Goal: Information Seeking & Learning: Learn about a topic

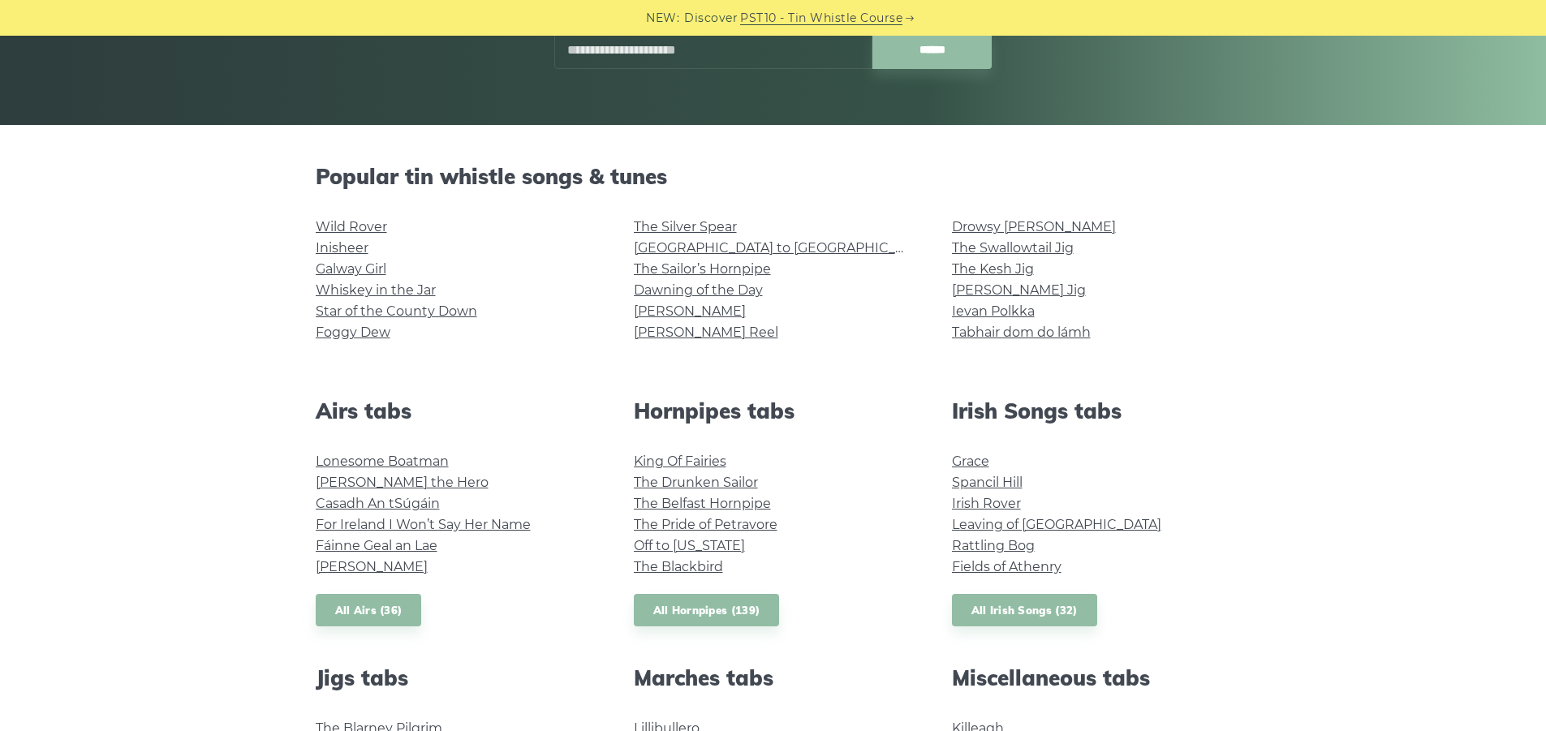
scroll to position [243, 0]
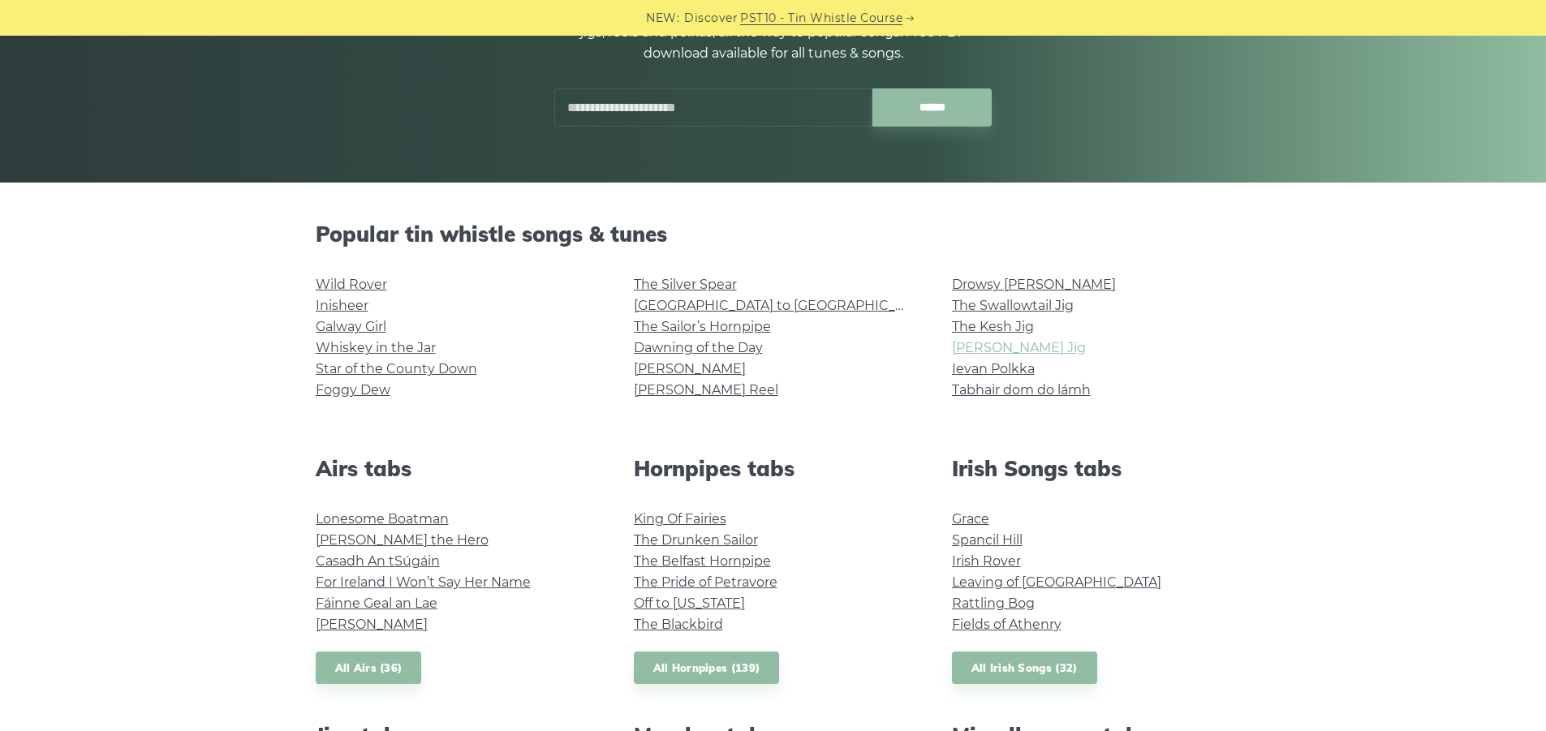
click at [1003, 347] on link "[PERSON_NAME] Jig" at bounding box center [1019, 347] width 134 height 15
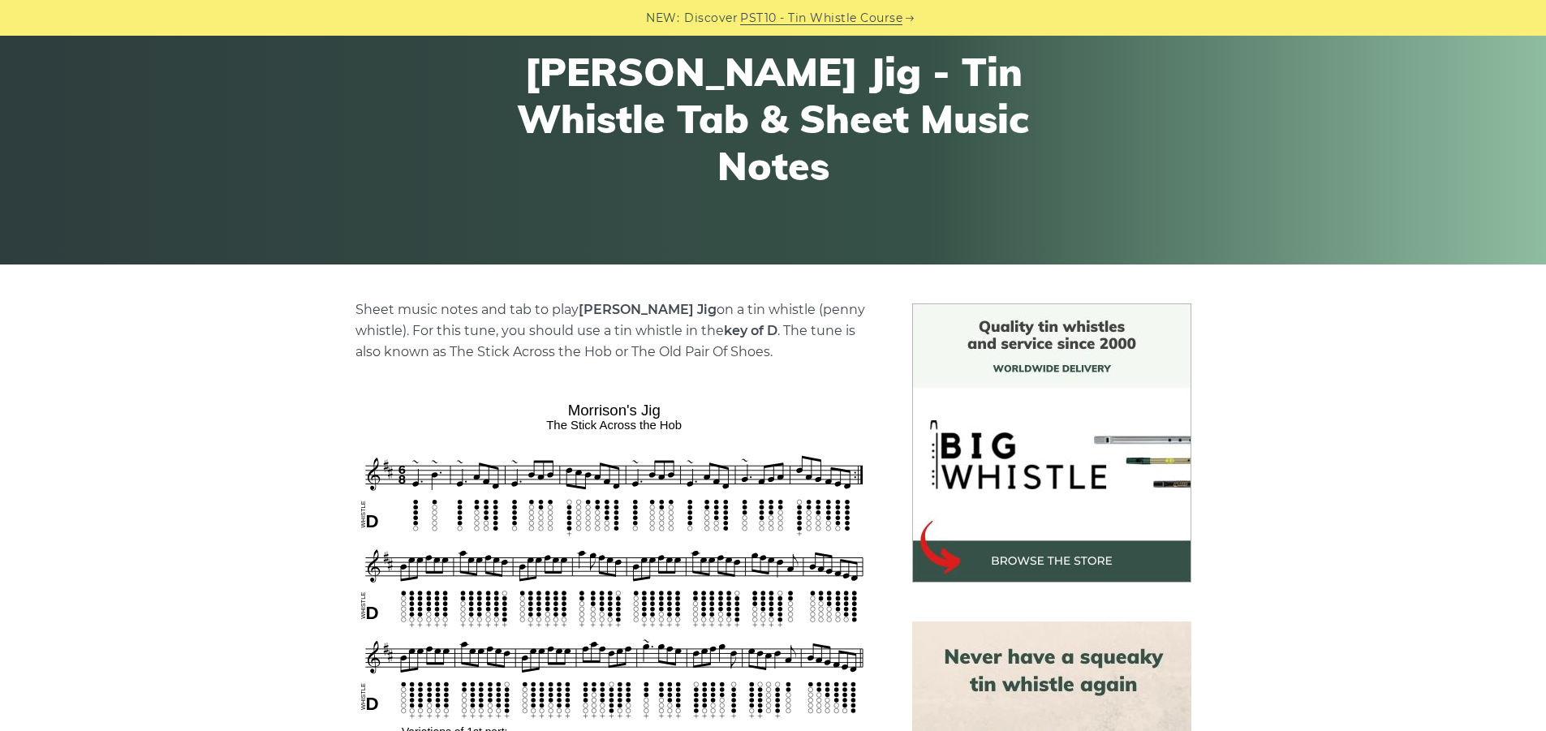
scroll to position [162, 0]
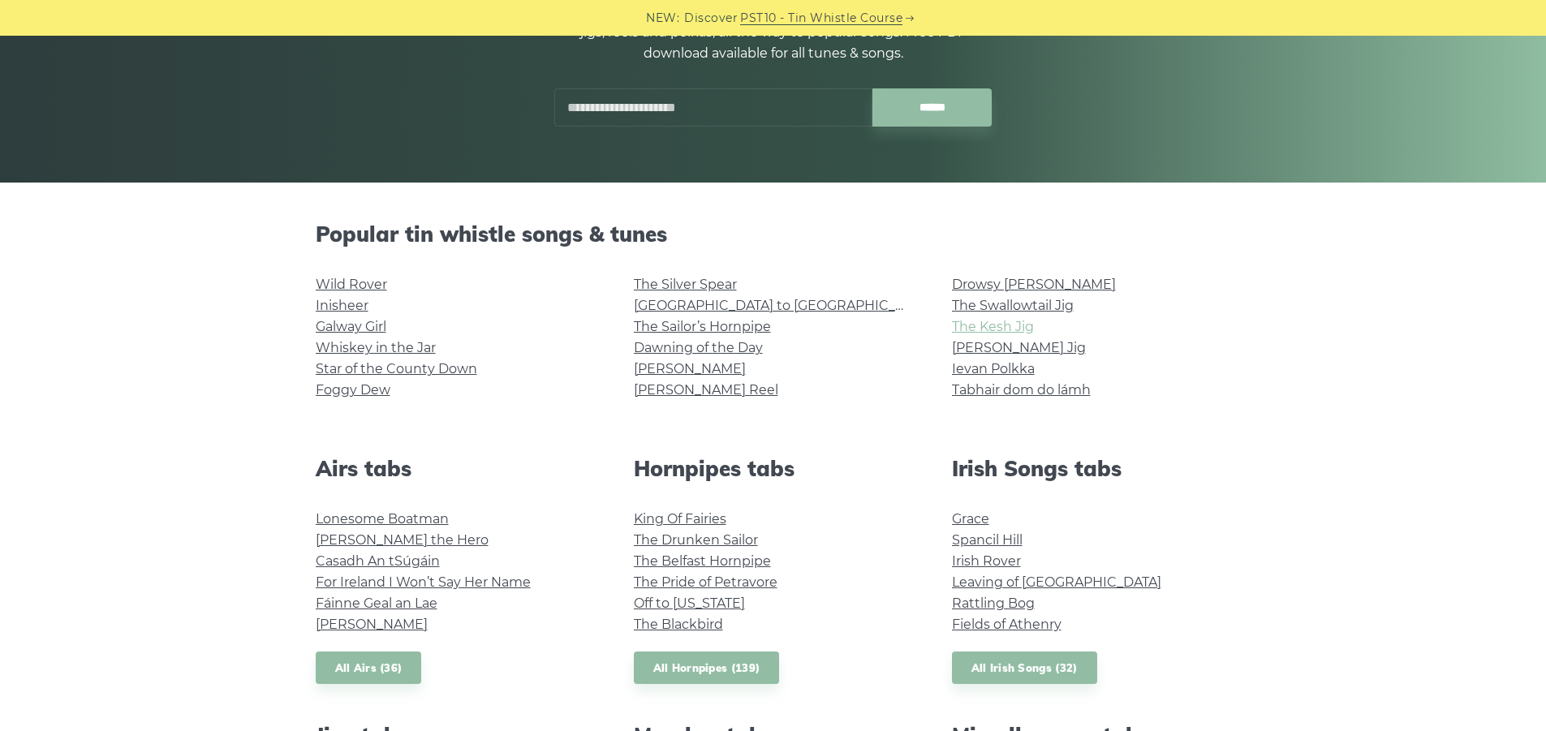
click at [977, 327] on link "The Kesh Jig" at bounding box center [993, 326] width 82 height 15
click at [694, 392] on link "[PERSON_NAME] Reel" at bounding box center [706, 389] width 144 height 15
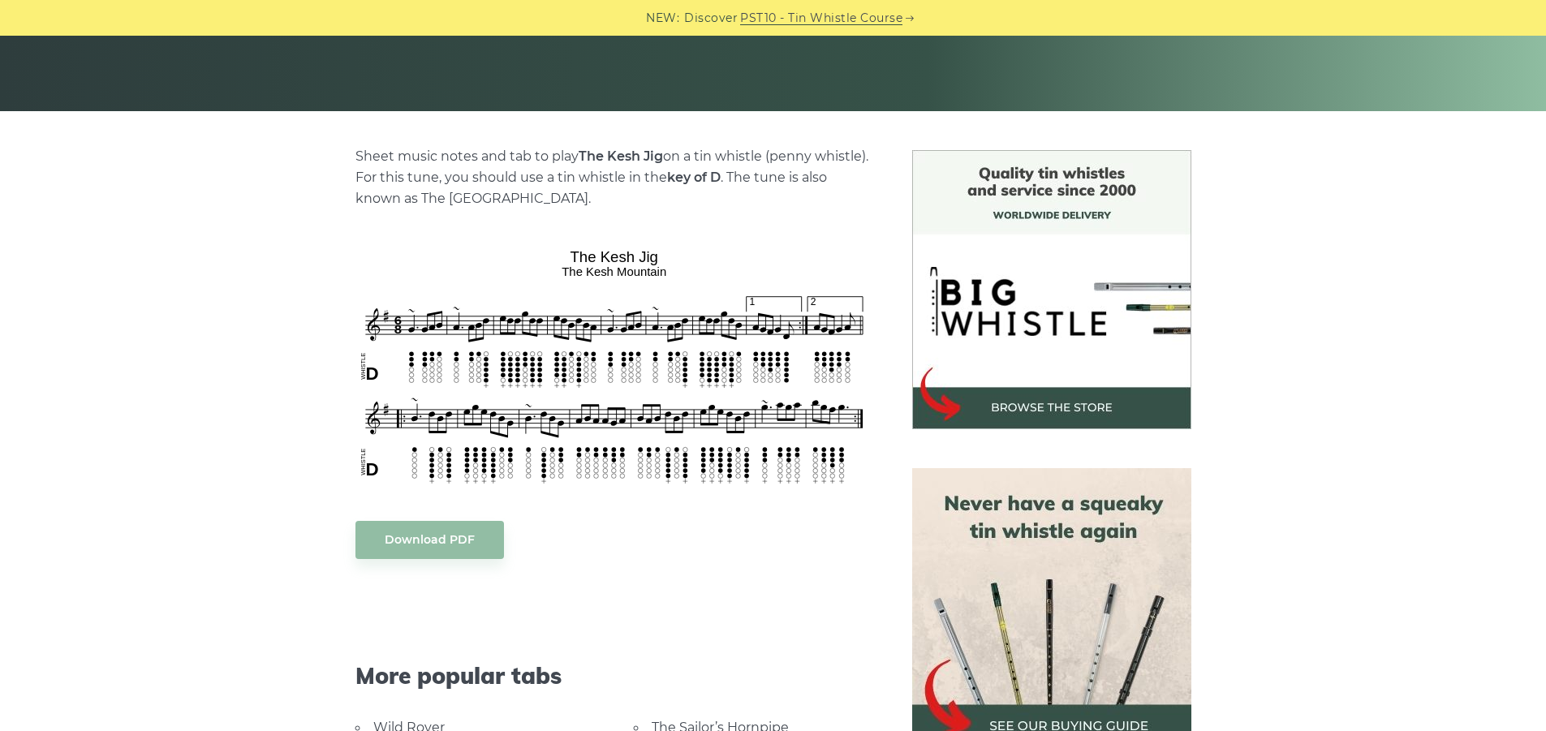
scroll to position [325, 0]
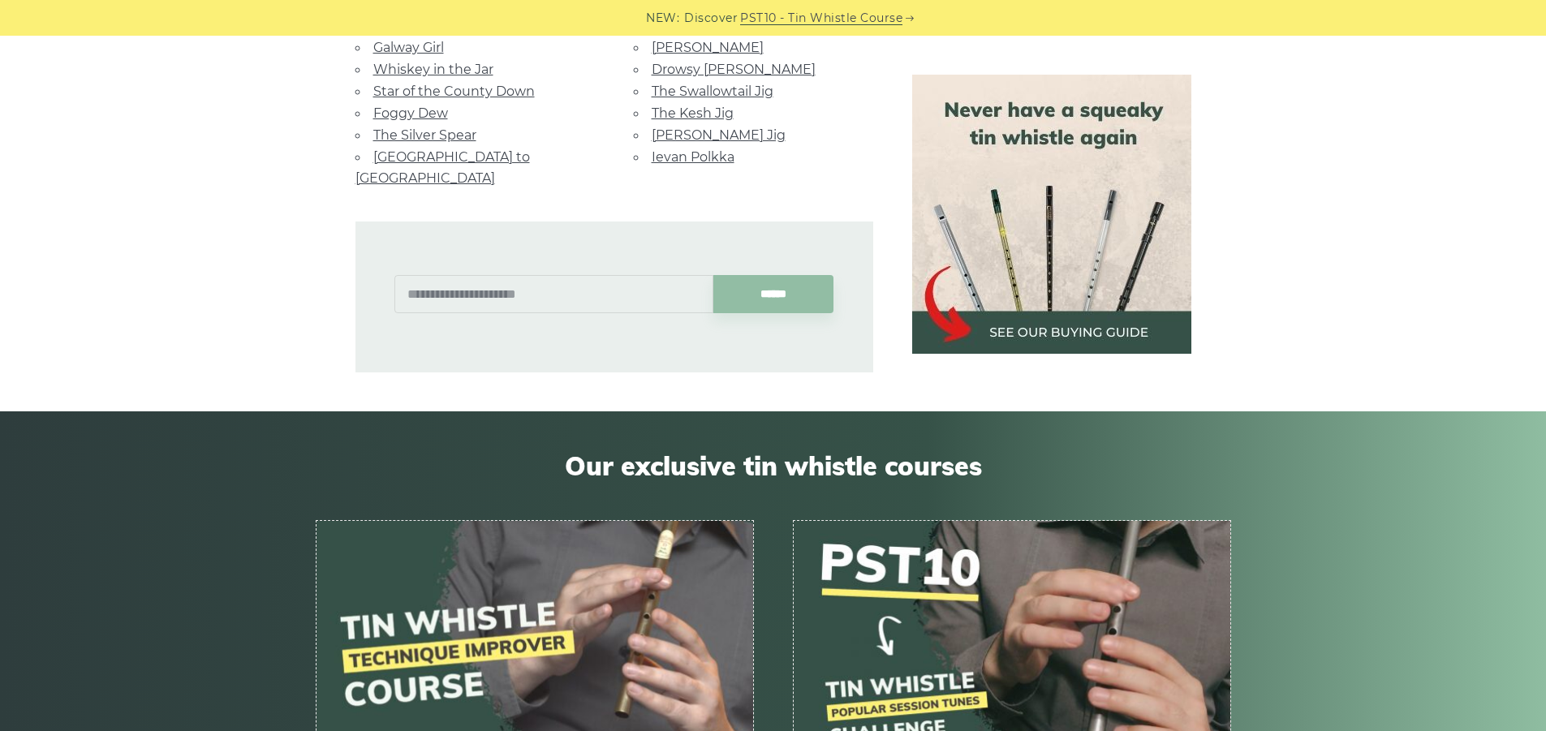
scroll to position [568, 0]
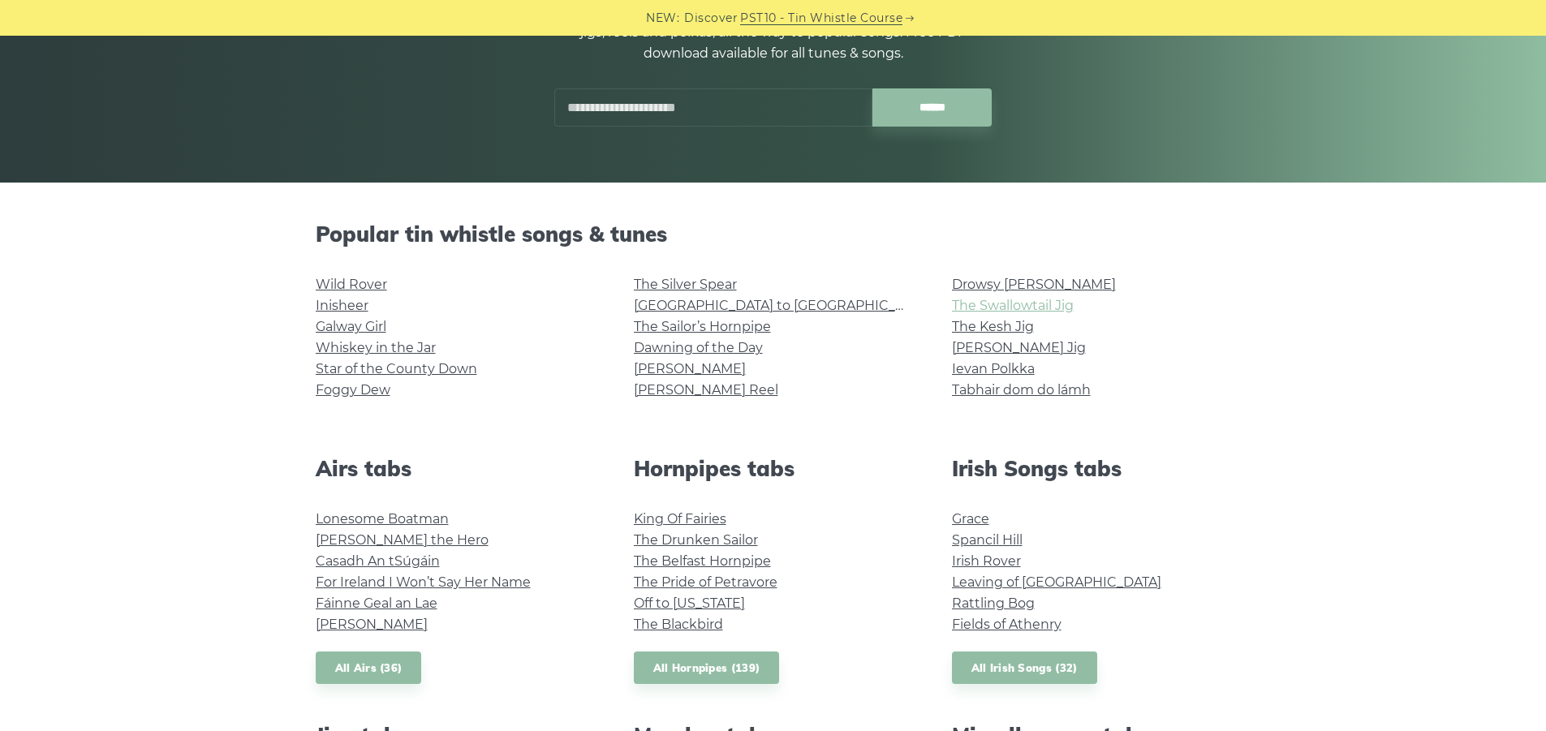
click at [992, 303] on link "The Swallowtail Jig" at bounding box center [1013, 305] width 122 height 15
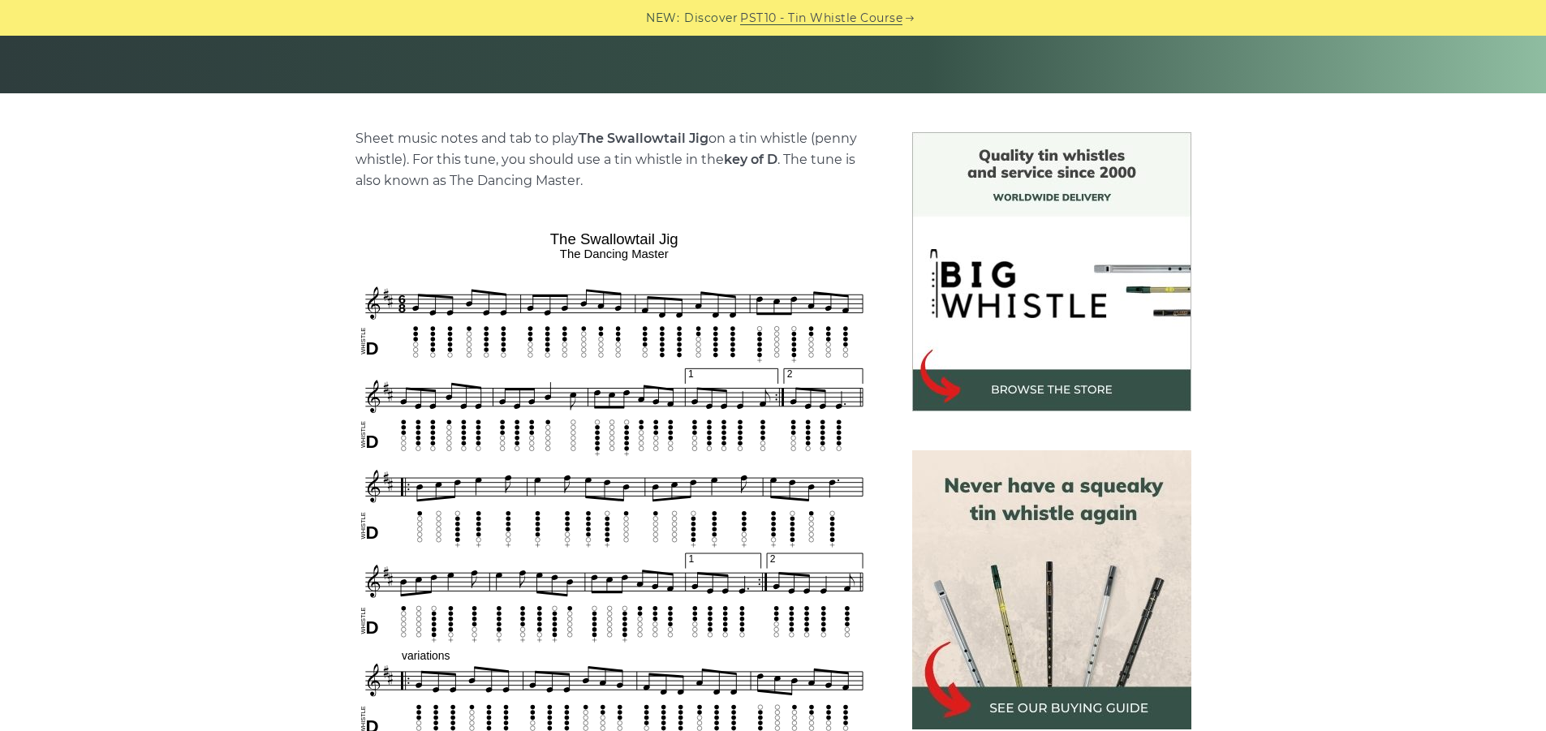
scroll to position [406, 0]
